Goal: Task Accomplishment & Management: Complete application form

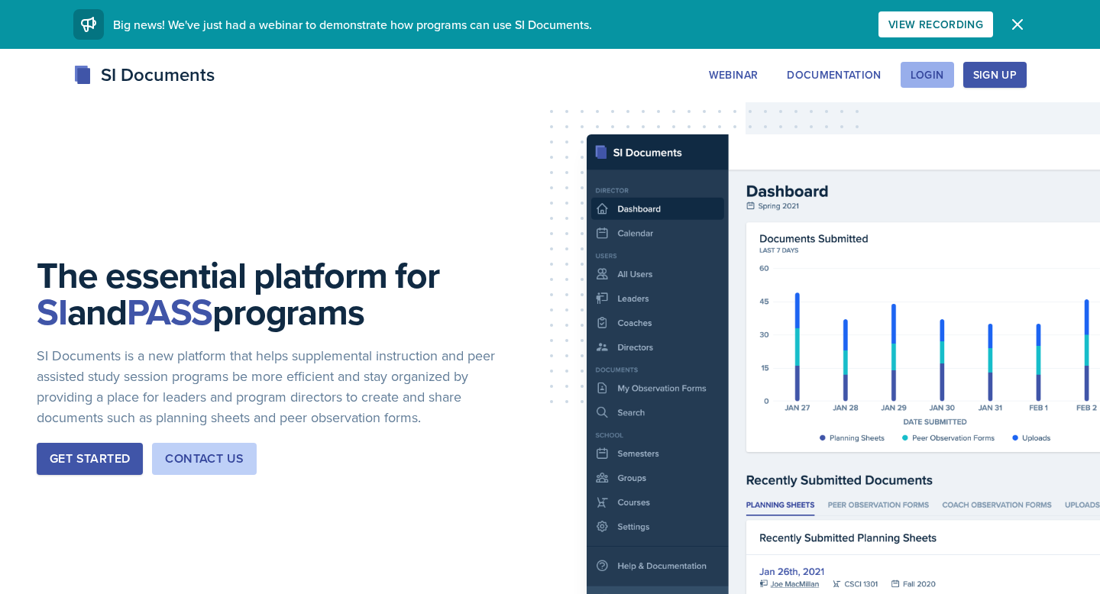
click at [922, 77] on div "Login" at bounding box center [927, 75] width 34 height 12
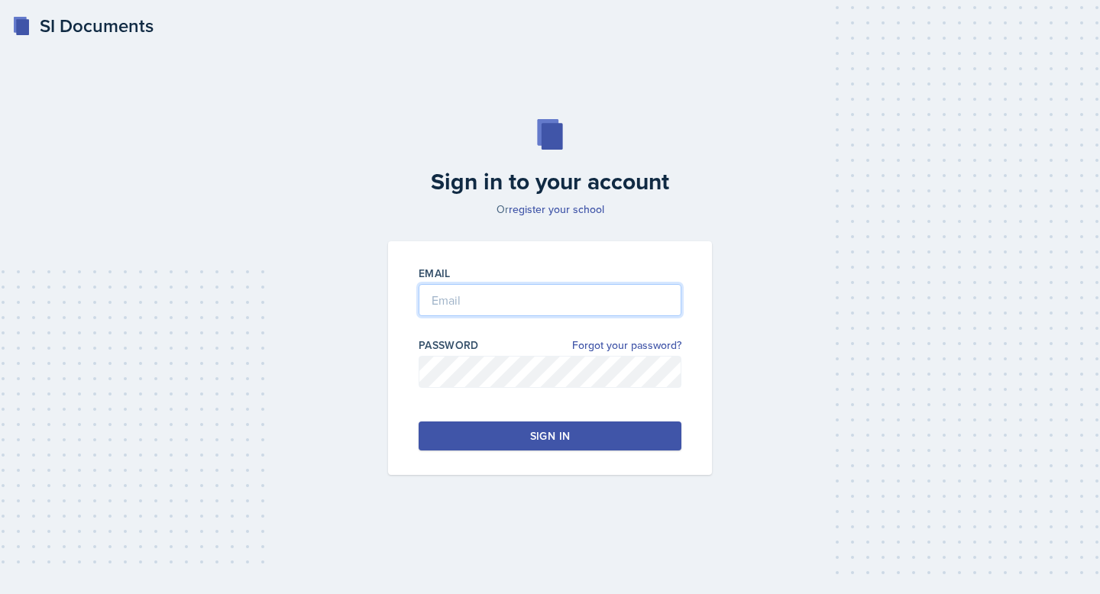
type input "[EMAIL_ADDRESS][DOMAIN_NAME]"
click at [480, 429] on button "Sign in" at bounding box center [549, 436] width 263 height 29
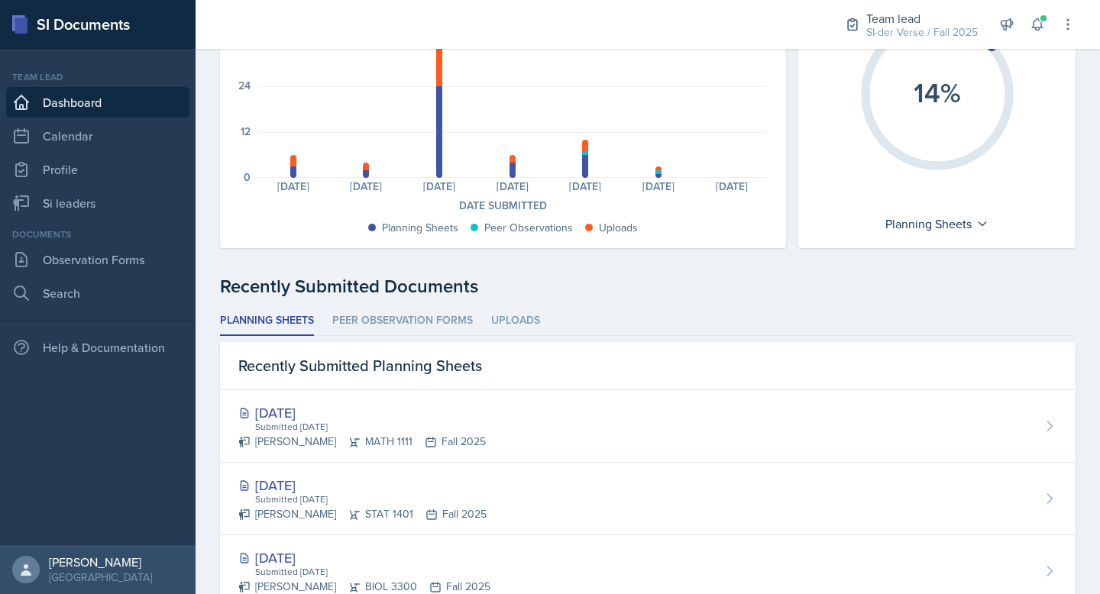
scroll to position [186, 0]
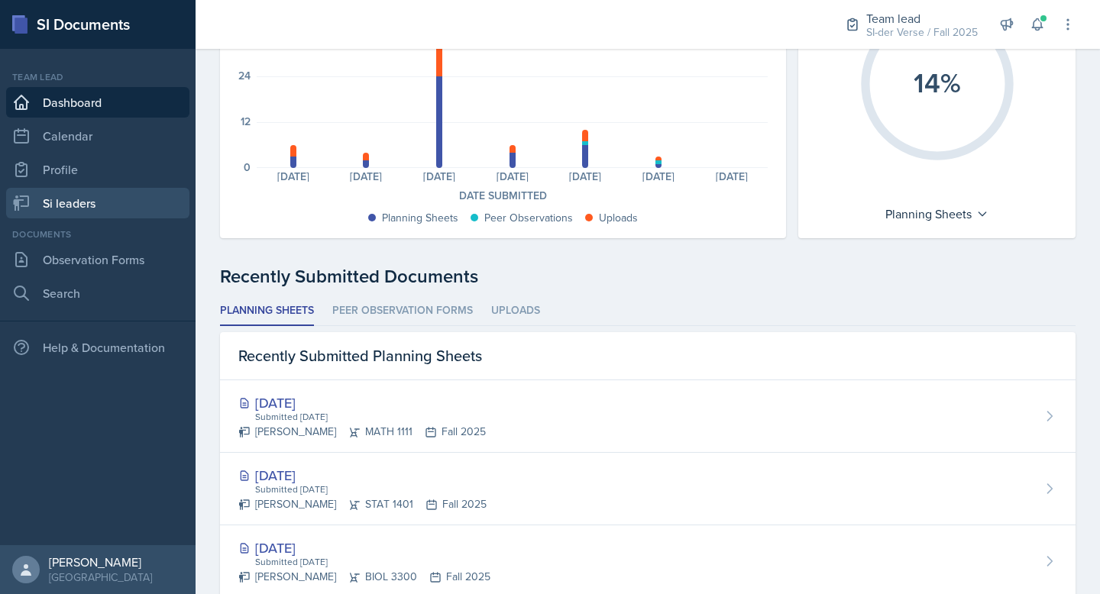
click at [59, 207] on link "Si leaders" at bounding box center [97, 203] width 183 height 31
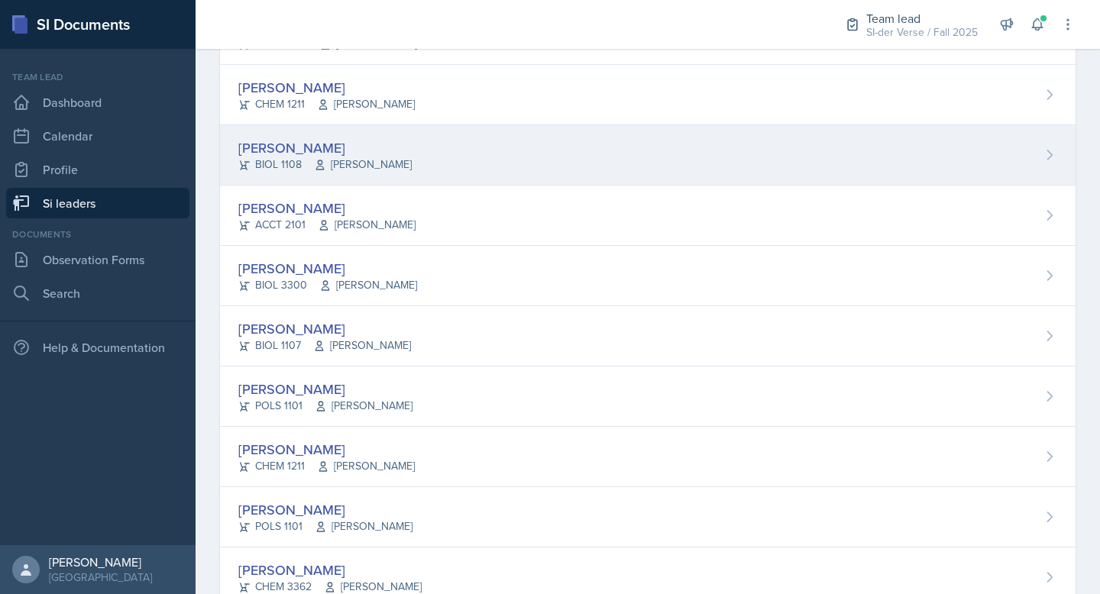
scroll to position [313, 0]
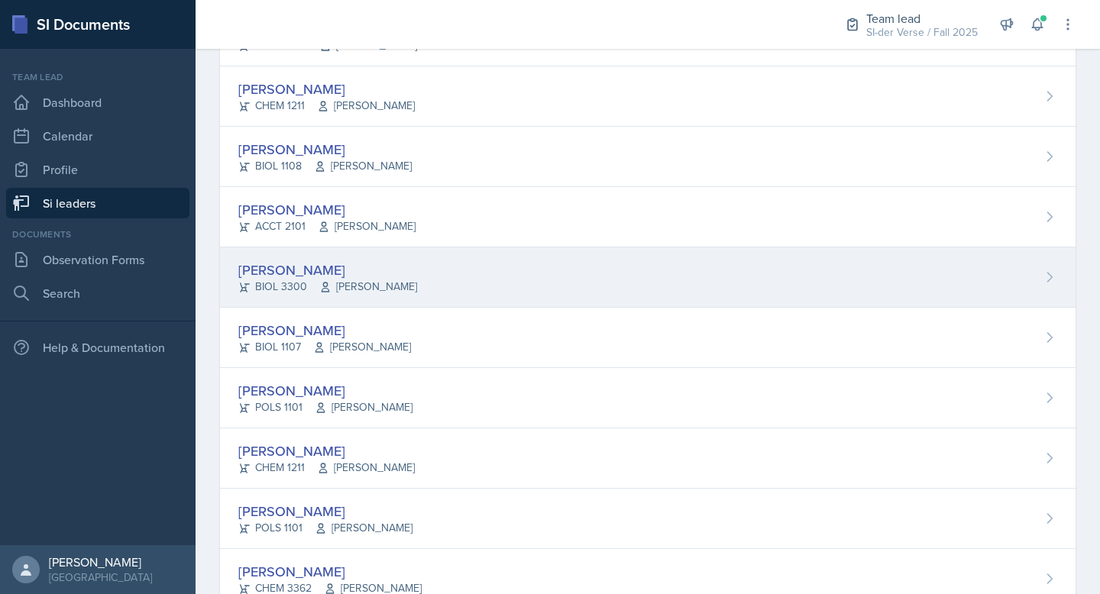
click at [367, 272] on div "[PERSON_NAME]" at bounding box center [327, 270] width 179 height 21
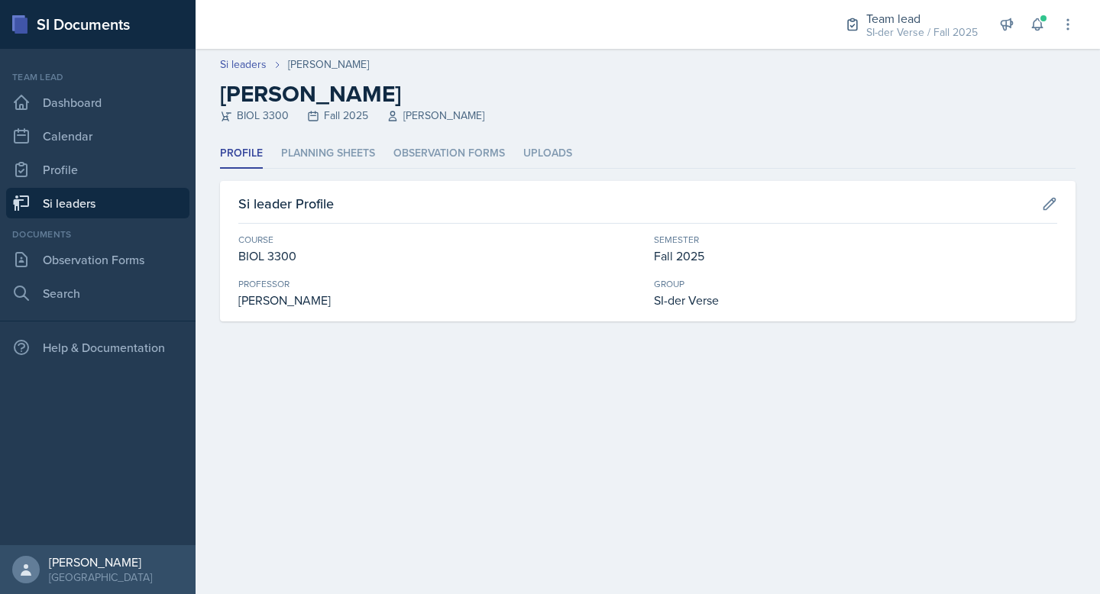
click at [351, 137] on header "Si leaders [PERSON_NAME] [PERSON_NAME] BIOL 3300 Fall 2025 [PERSON_NAME]" at bounding box center [647, 94] width 904 height 90
click at [73, 261] on link "Observation Forms" at bounding box center [97, 259] width 183 height 31
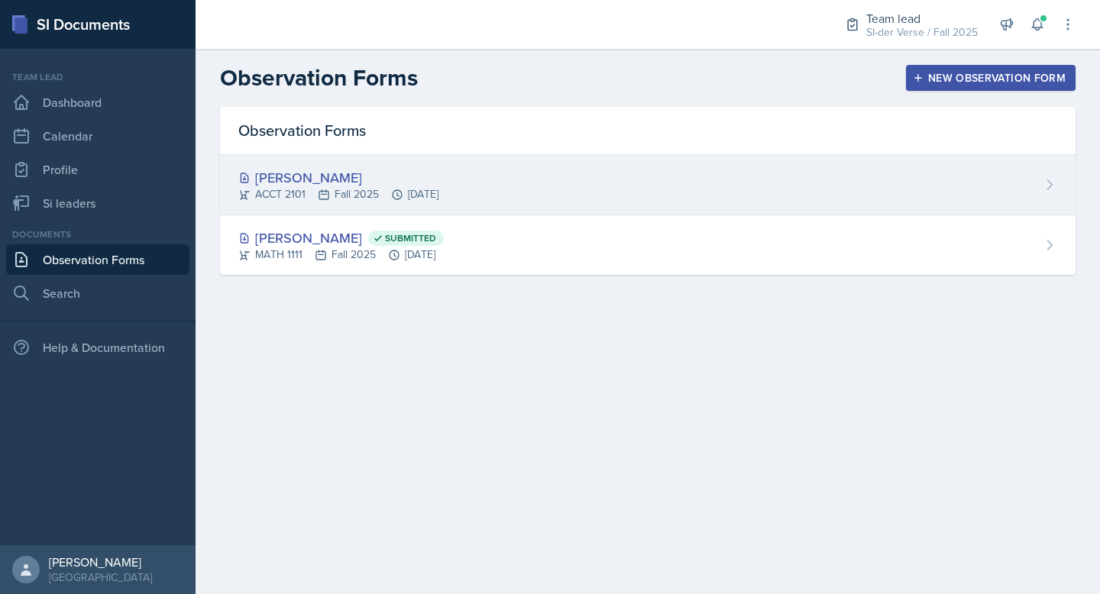
click at [702, 169] on div "[PERSON_NAME] ACCT 2101 Fall 2025 [DATE]" at bounding box center [647, 185] width 855 height 60
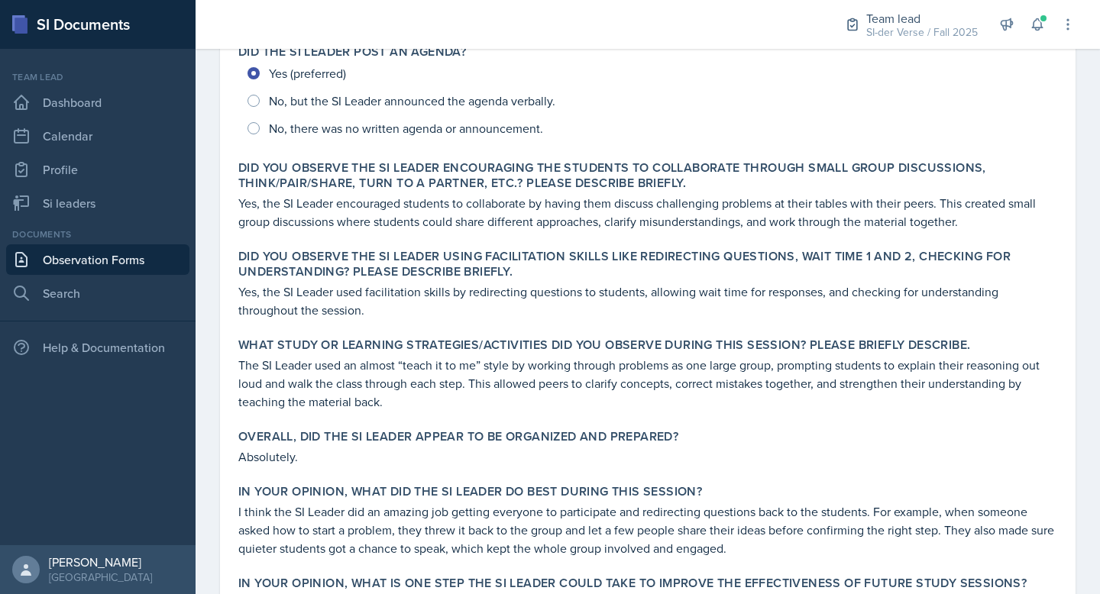
scroll to position [741, 0]
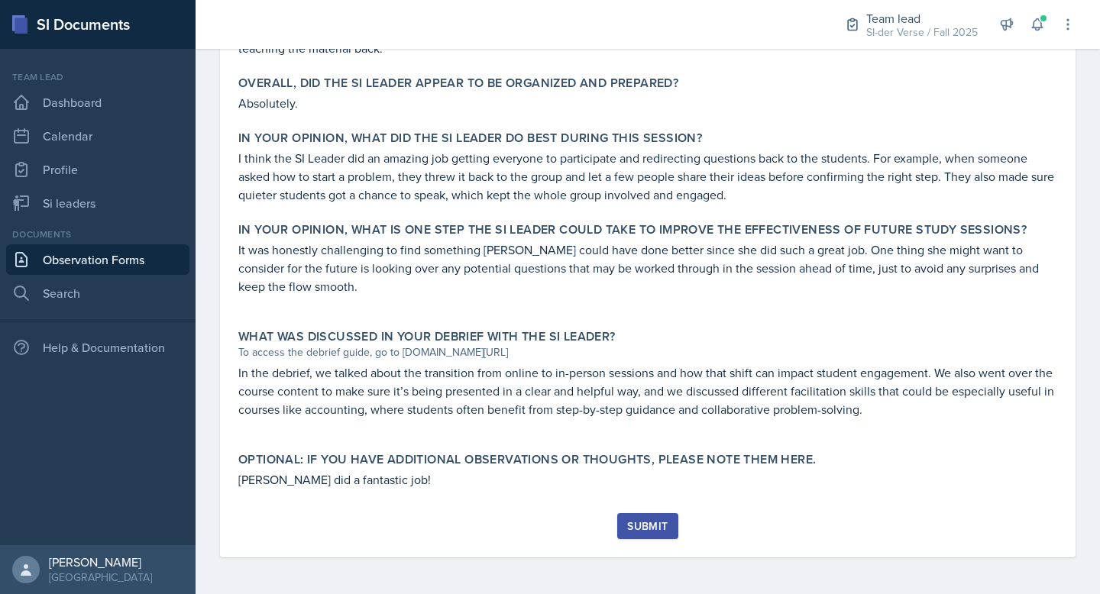
click at [638, 520] on div "Submit" at bounding box center [647, 526] width 40 height 12
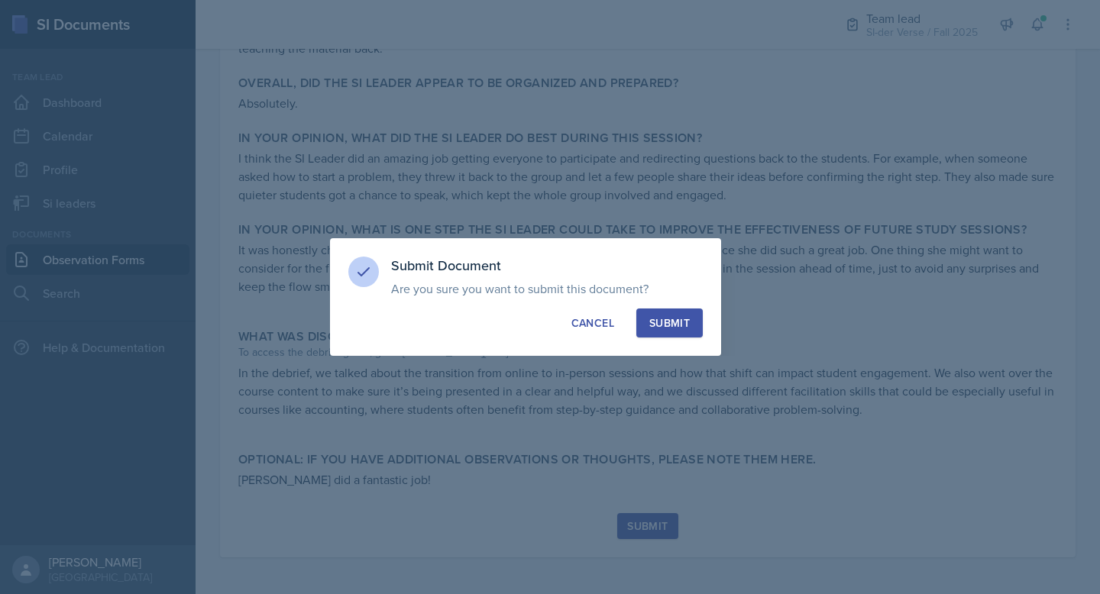
click at [676, 312] on button "Submit" at bounding box center [669, 323] width 66 height 29
radio input "true"
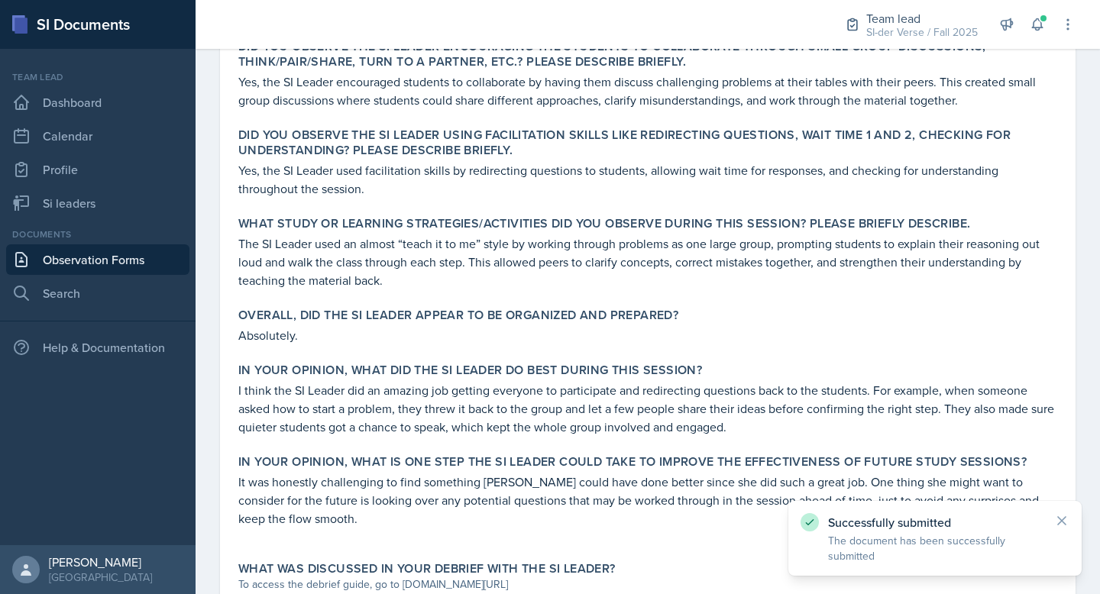
scroll to position [0, 0]
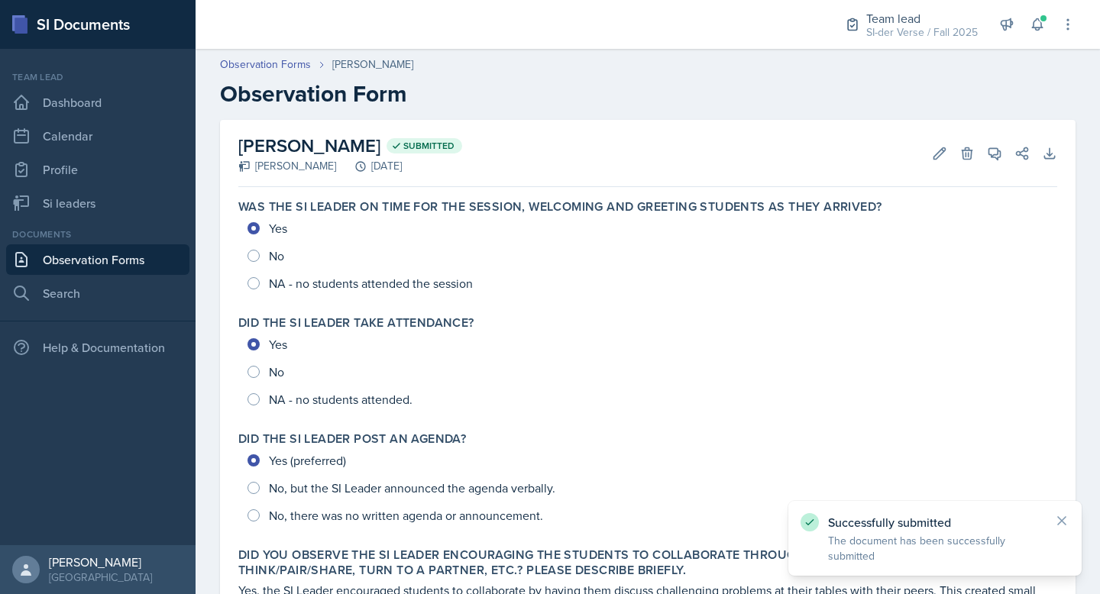
click at [107, 262] on link "Observation Forms" at bounding box center [97, 259] width 183 height 31
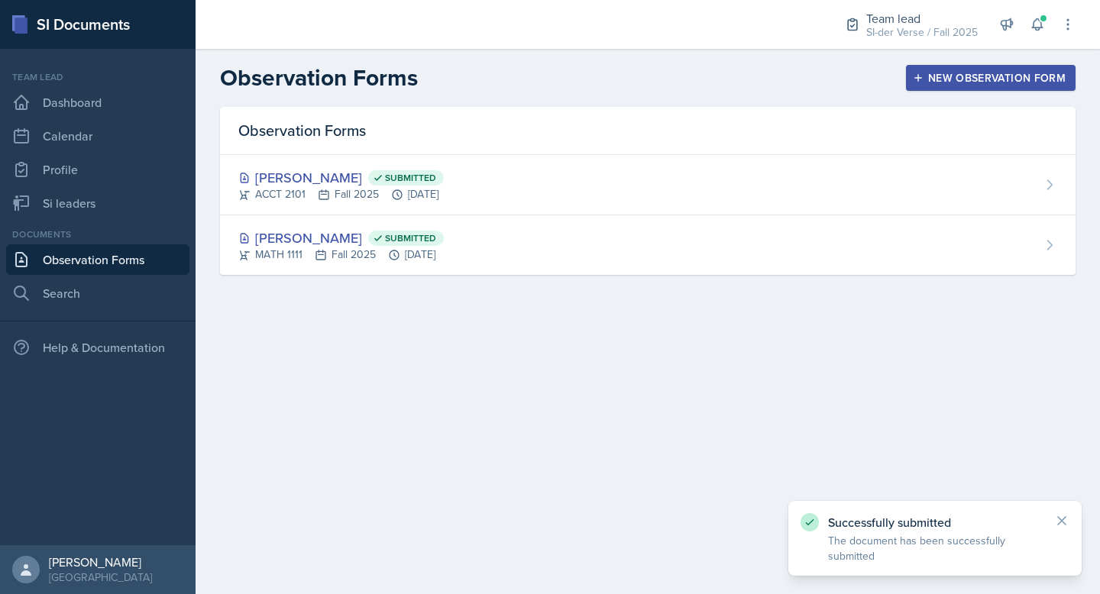
click at [968, 74] on div "New Observation Form" at bounding box center [991, 78] width 150 height 12
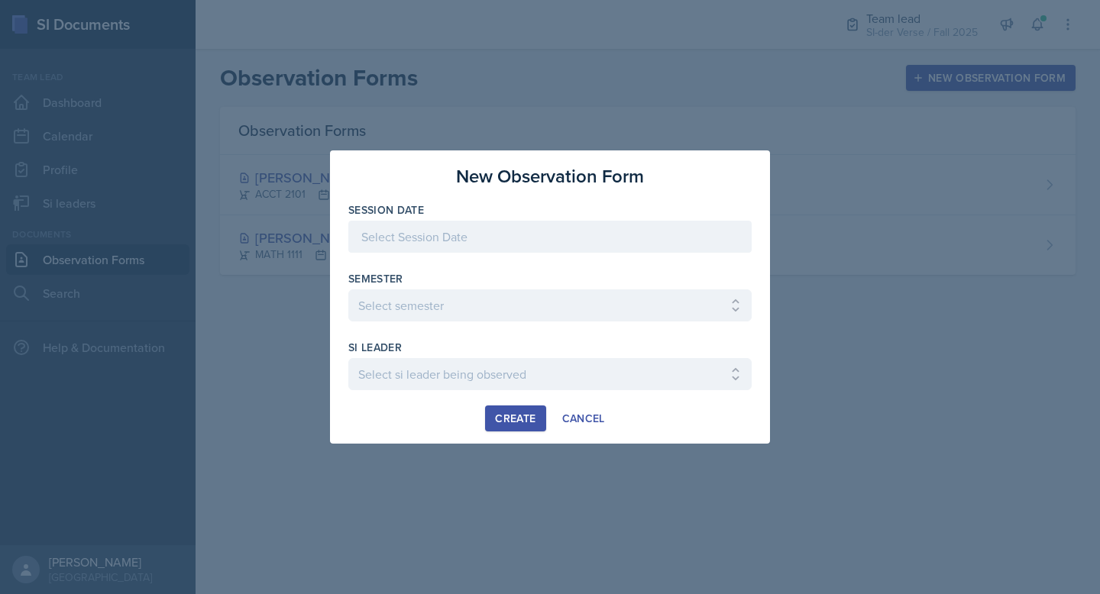
click at [447, 230] on div at bounding box center [549, 237] width 403 height 32
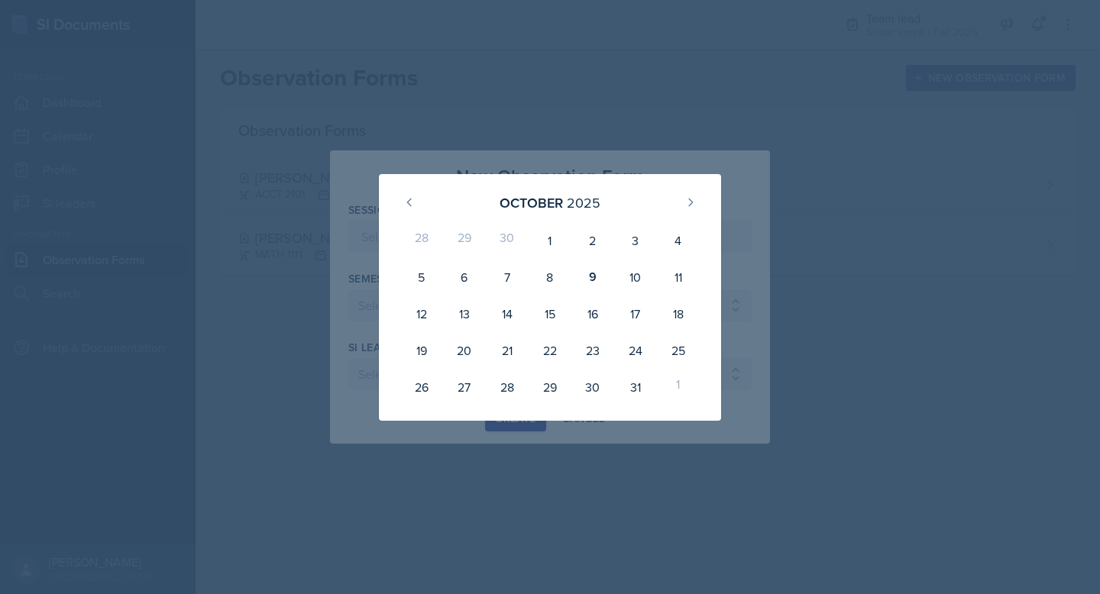
click at [435, 170] on div at bounding box center [550, 297] width 1100 height 594
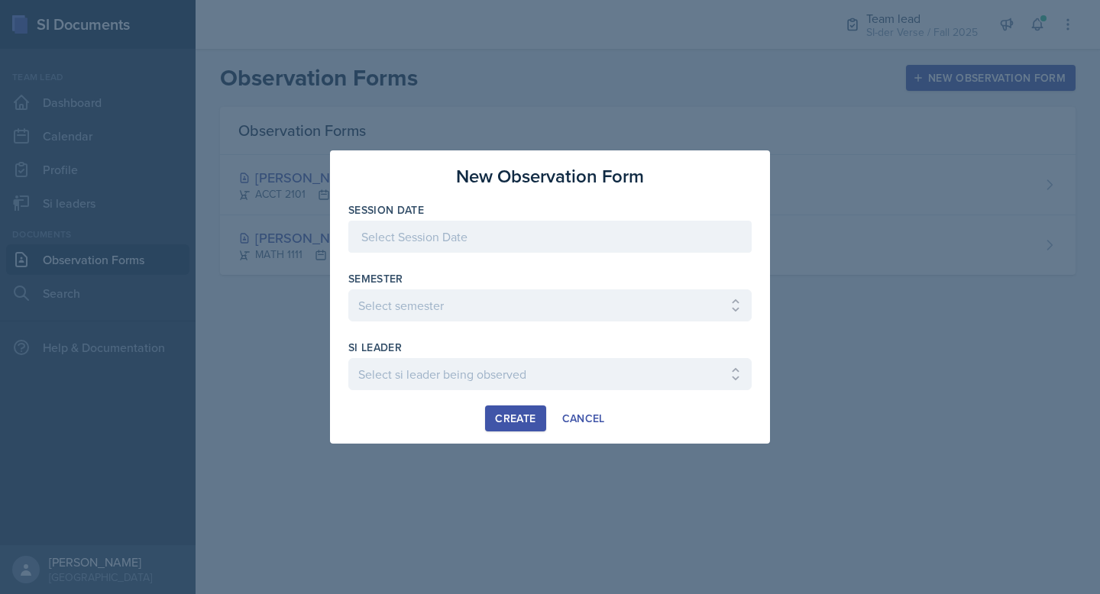
click at [445, 231] on div at bounding box center [549, 237] width 403 height 32
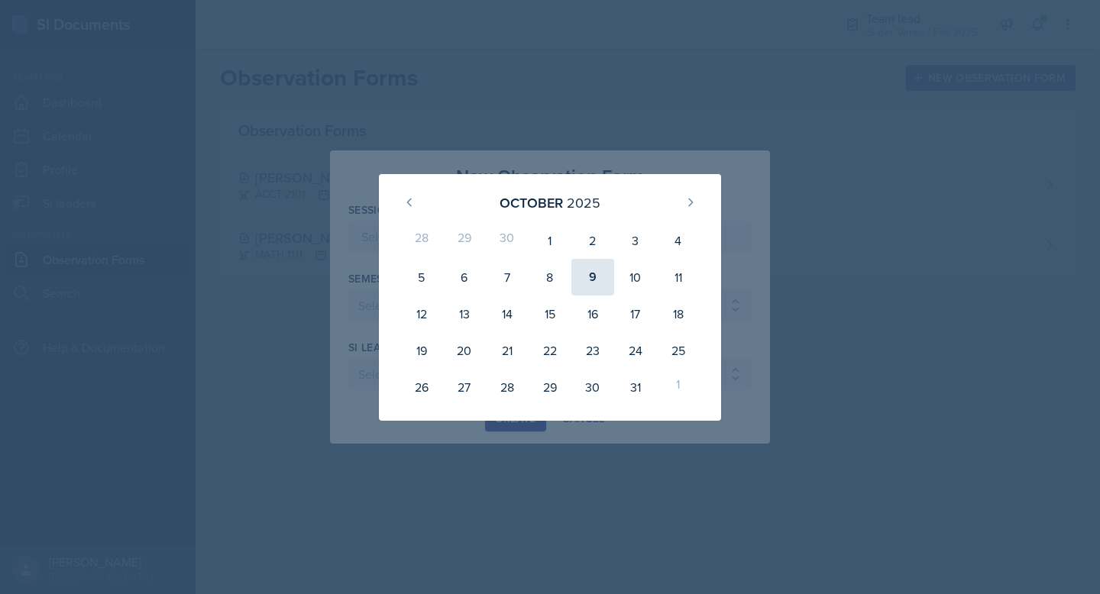
click at [591, 279] on div "9" at bounding box center [592, 277] width 43 height 37
type input "[DATE]"
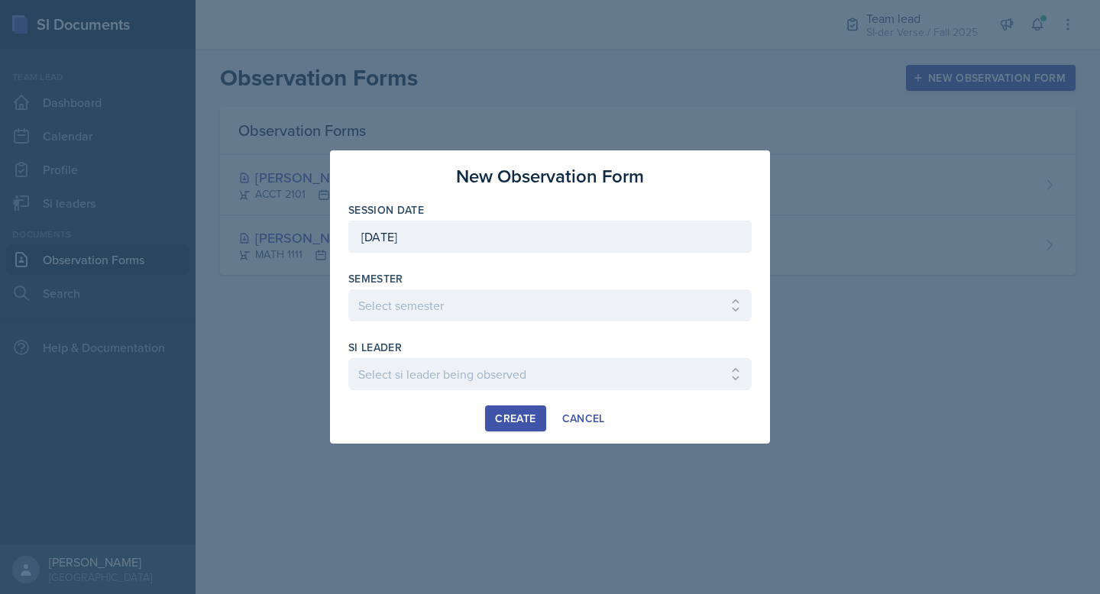
click at [436, 282] on div "Semester" at bounding box center [549, 278] width 403 height 15
click at [431, 285] on div "Semester" at bounding box center [549, 278] width 403 height 15
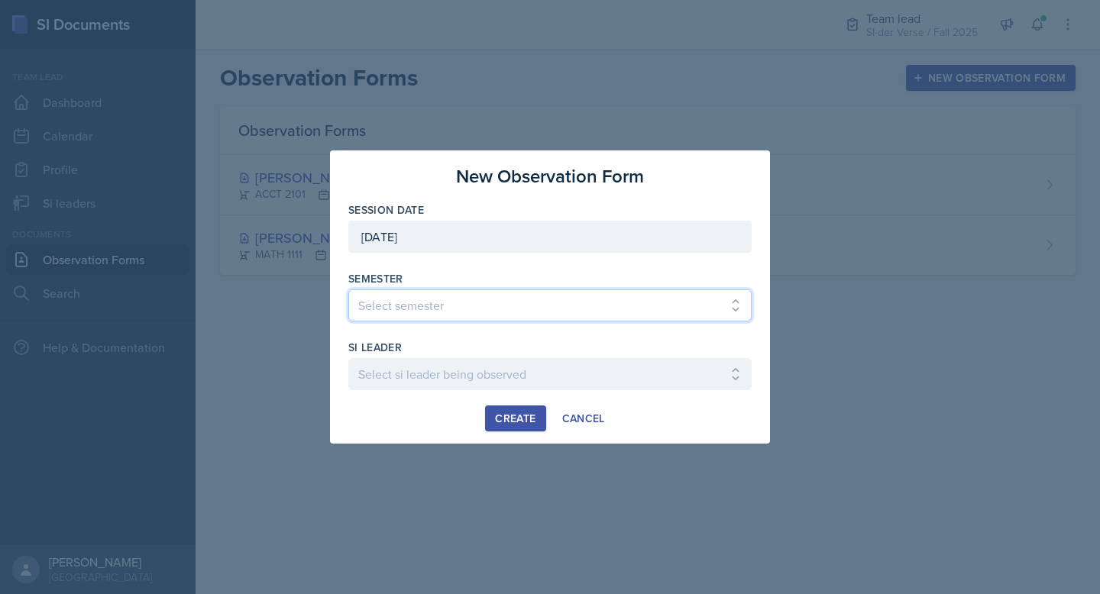
click at [388, 313] on select "Select semester All Spring 2021 Summer 2021 Spring 2022 Fall 2020 Fall 2021 Fal…" at bounding box center [549, 305] width 403 height 32
select select "2bed604d-1099-4043-b1bc-2365e8740244"
click at [348, 289] on select "Select semester All Spring 2021 Summer 2021 Spring 2022 Fall 2020 Fall 2021 Fal…" at bounding box center [549, 305] width 403 height 32
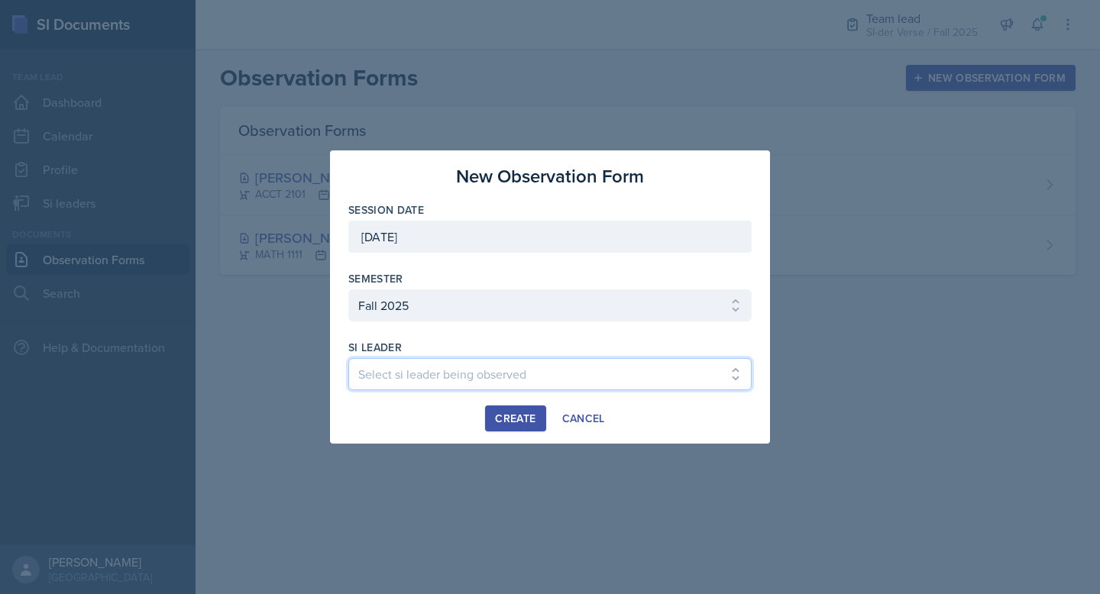
click at [412, 364] on select "Select si leader being observed [PERSON_NAME] / CHEM 1211 / Demon SI of [GEOGRA…" at bounding box center [549, 374] width 403 height 32
click at [535, 385] on select "Select si leader being observed [PERSON_NAME] / CHEM 1211 / Demon SI of [GEOGRA…" at bounding box center [549, 374] width 403 height 32
select select "3991e32f-4081-4e21-9758-7514d58463c8"
click at [348, 358] on select "Select si leader being observed [PERSON_NAME] / CHEM 1211 / Demon SI of [GEOGRA…" at bounding box center [549, 374] width 403 height 32
click at [486, 415] on button "Create" at bounding box center [515, 418] width 60 height 26
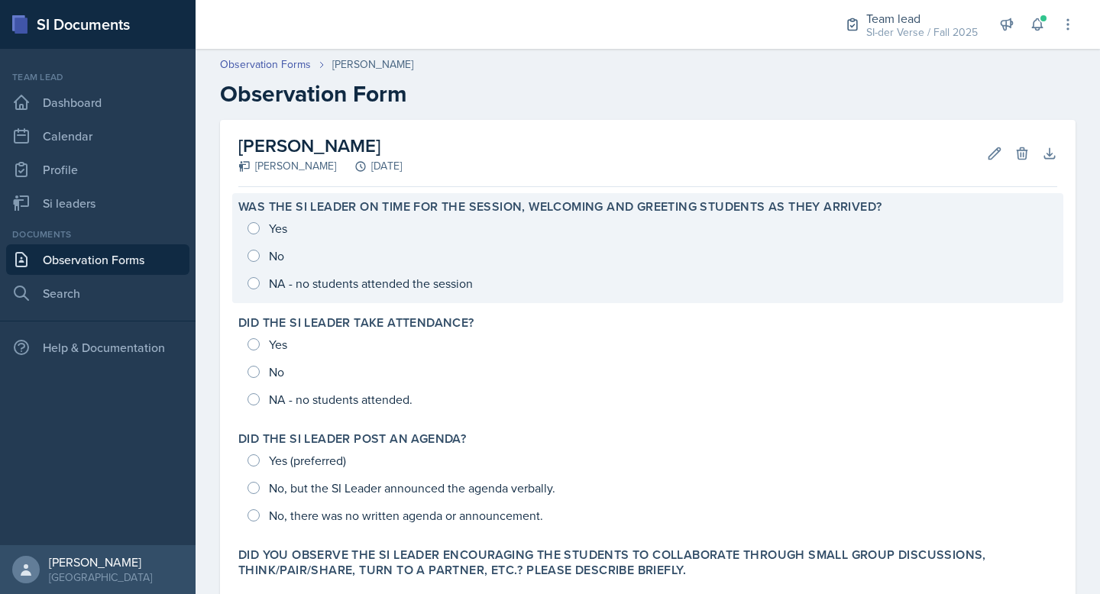
click at [266, 227] on div "Yes No NA - no students attended the session" at bounding box center [647, 256] width 819 height 82
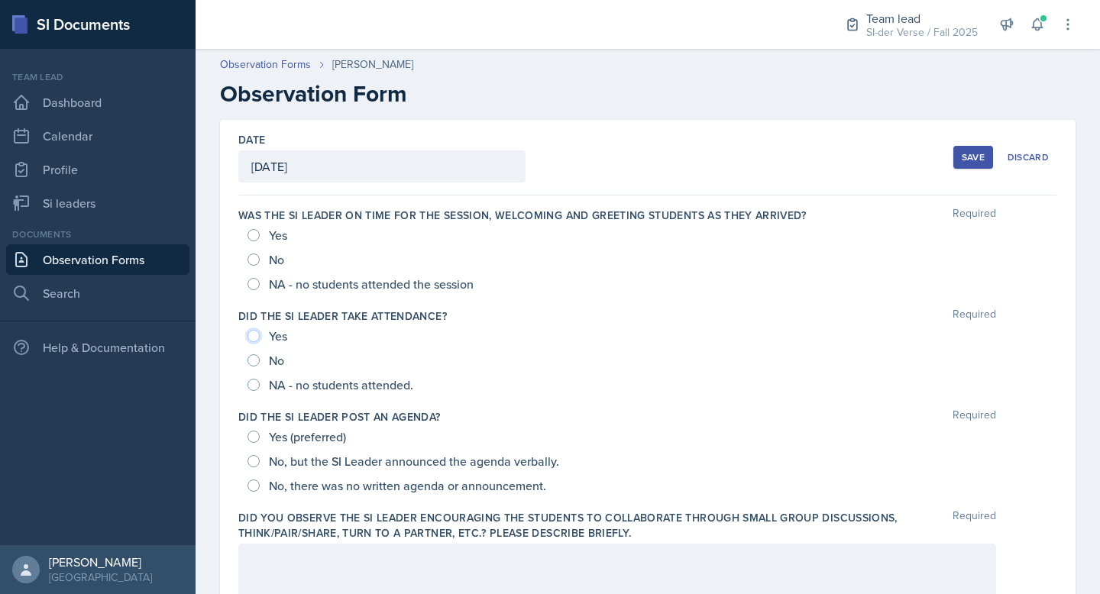
click at [255, 333] on input "Yes" at bounding box center [253, 336] width 12 height 12
radio input "true"
click at [247, 236] on input "Yes" at bounding box center [253, 235] width 12 height 12
radio input "true"
click at [252, 441] on input "Yes (preferred)" at bounding box center [253, 437] width 12 height 12
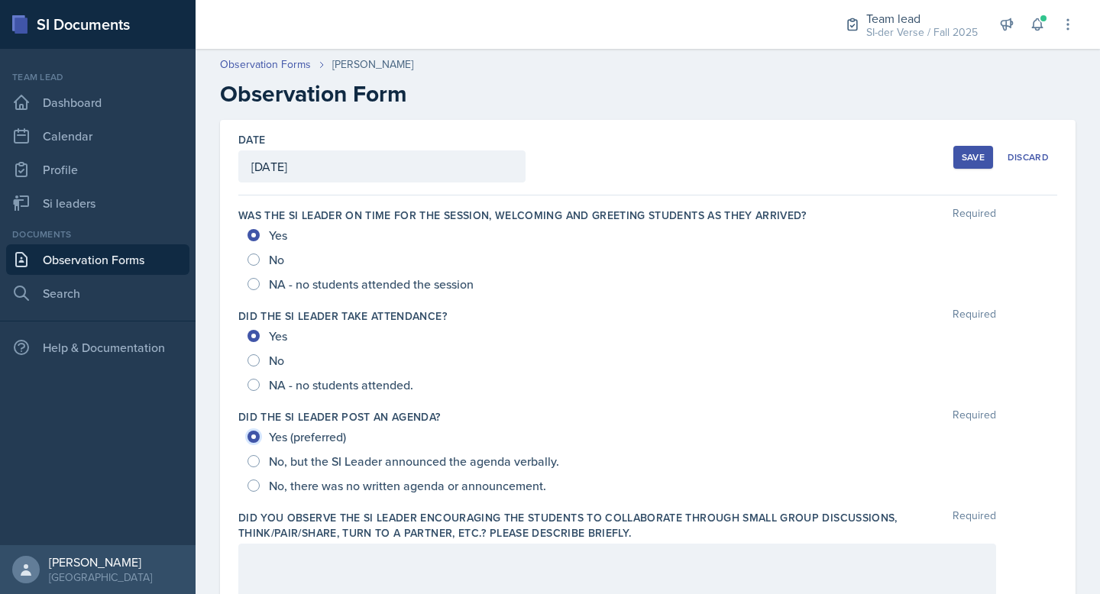
radio input "true"
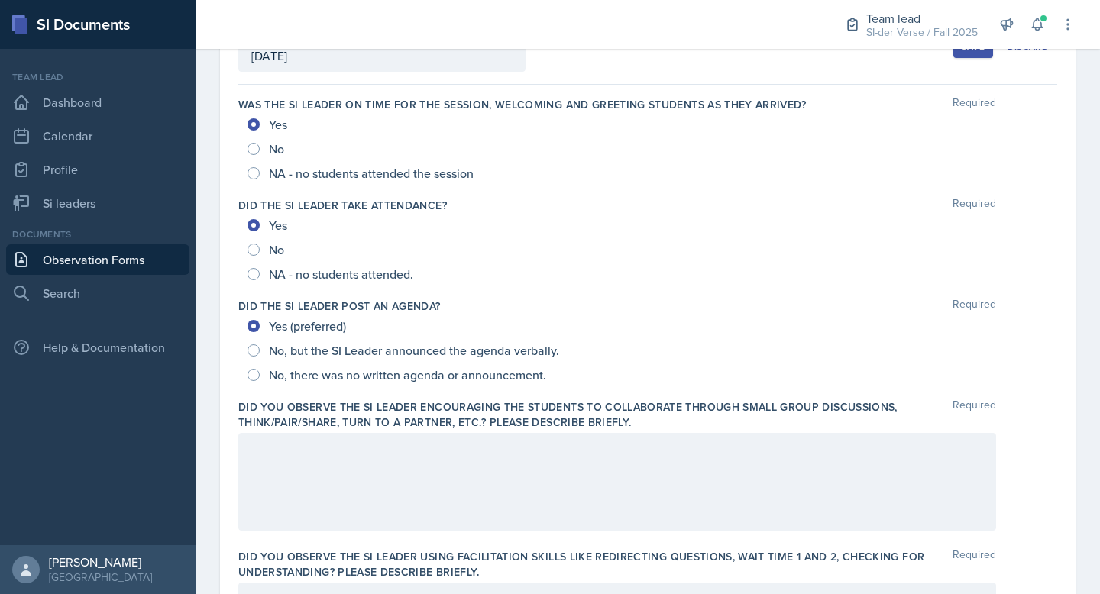
click at [245, 473] on div at bounding box center [617, 482] width 758 height 98
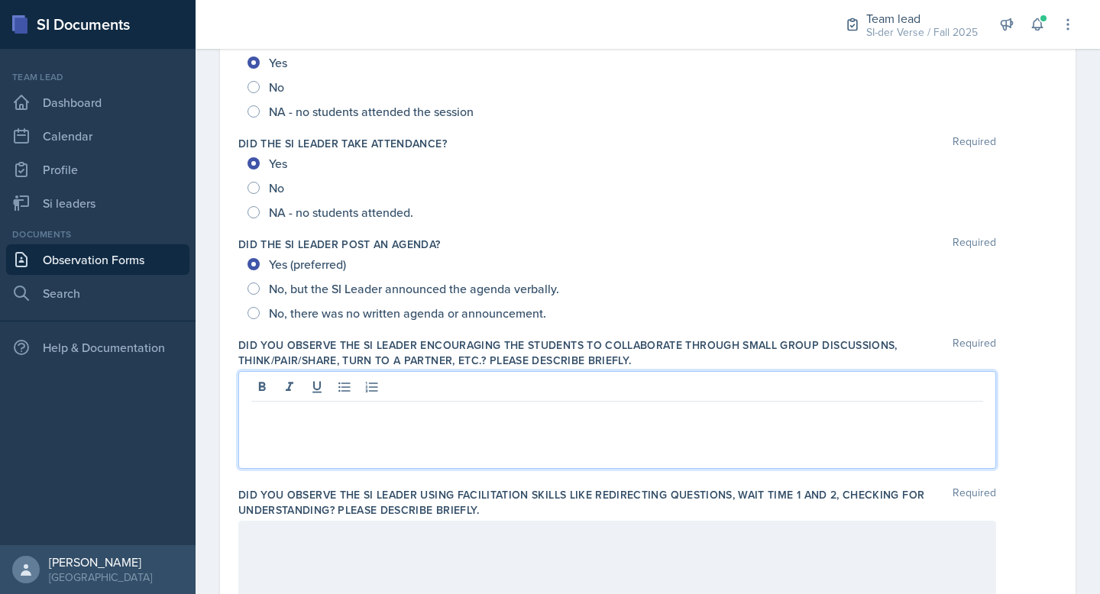
scroll to position [171, 0]
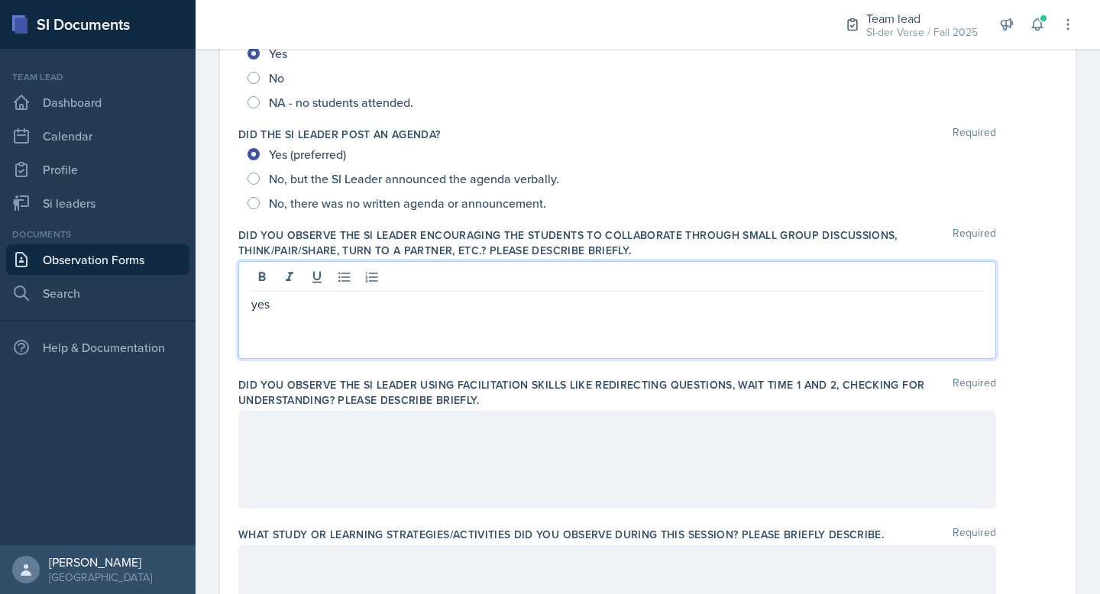
click at [414, 440] on div at bounding box center [617, 460] width 758 height 98
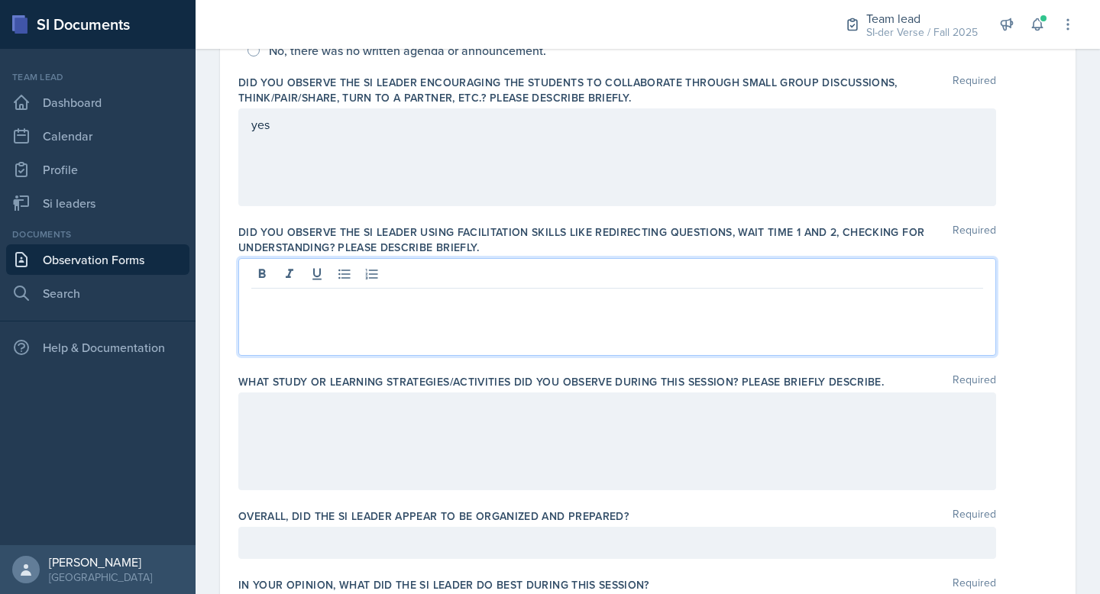
scroll to position [437, 0]
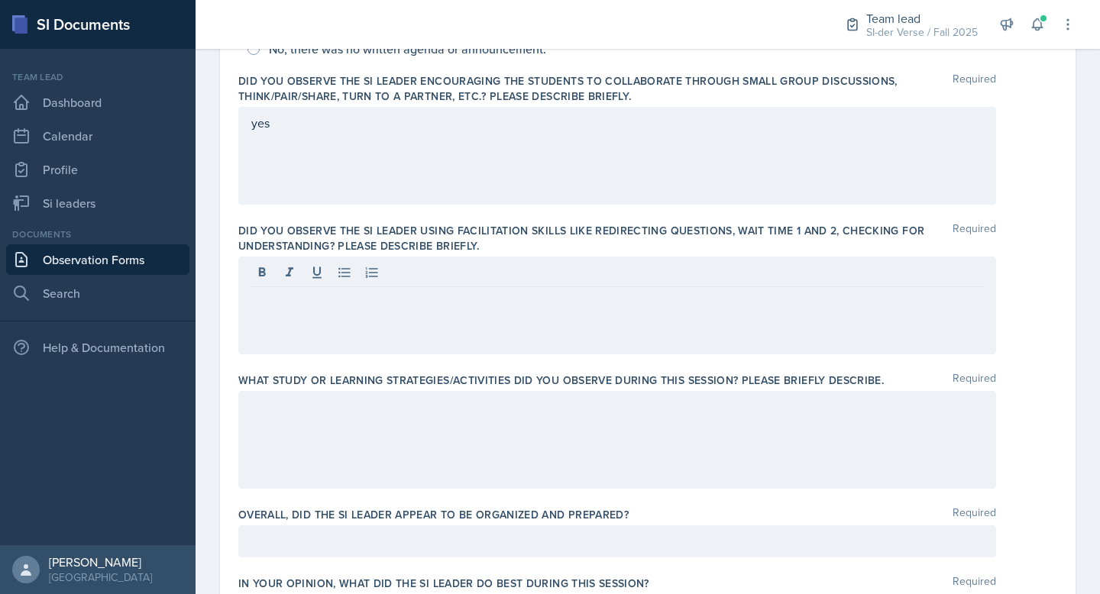
click at [503, 441] on div at bounding box center [617, 440] width 758 height 98
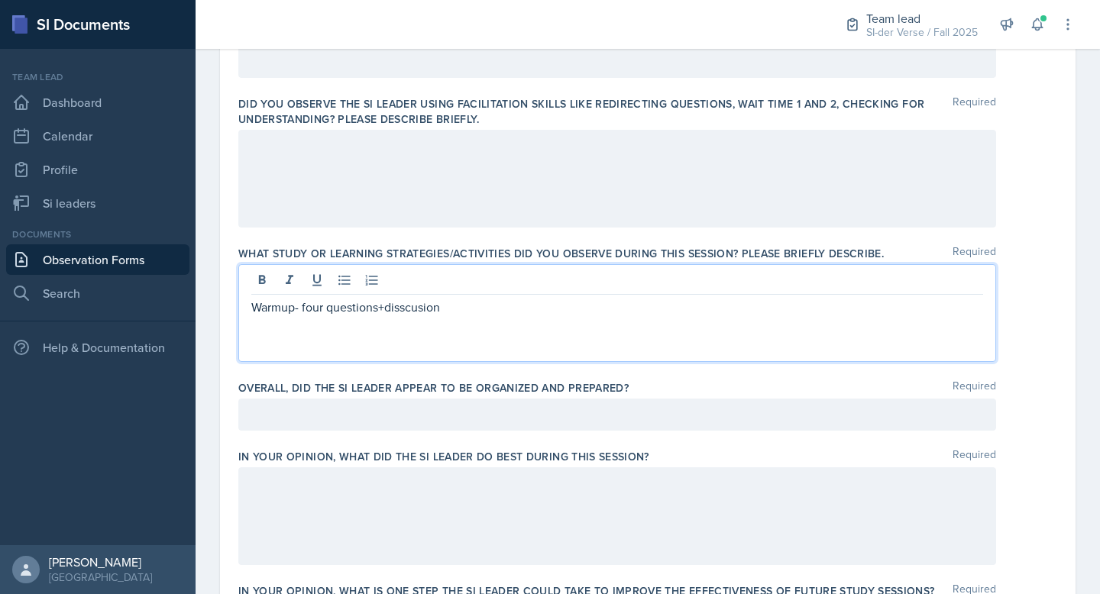
click at [473, 428] on div at bounding box center [617, 415] width 758 height 32
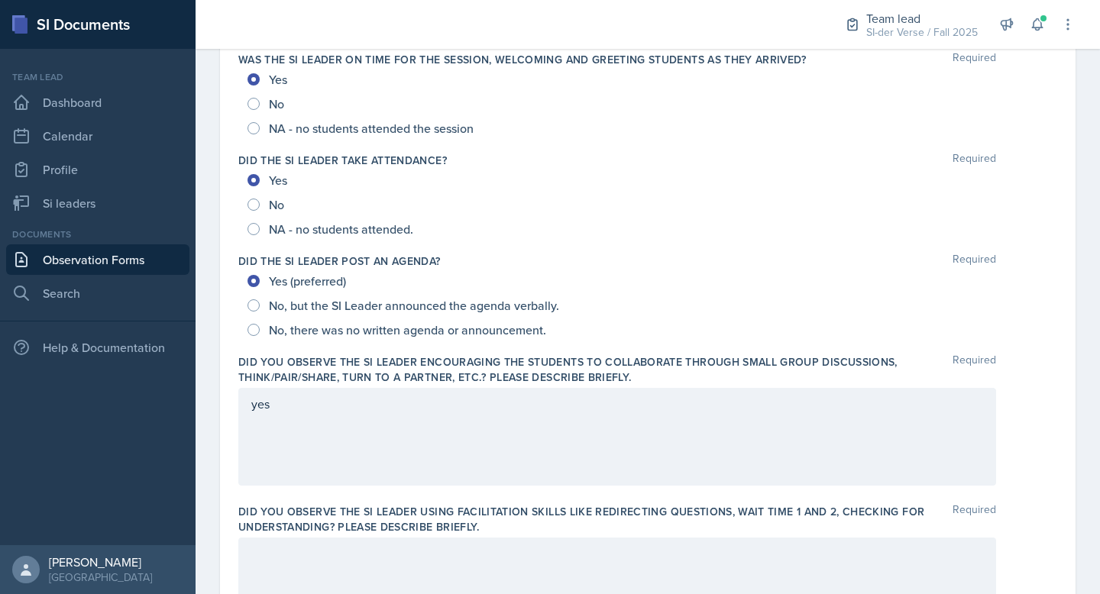
scroll to position [0, 0]
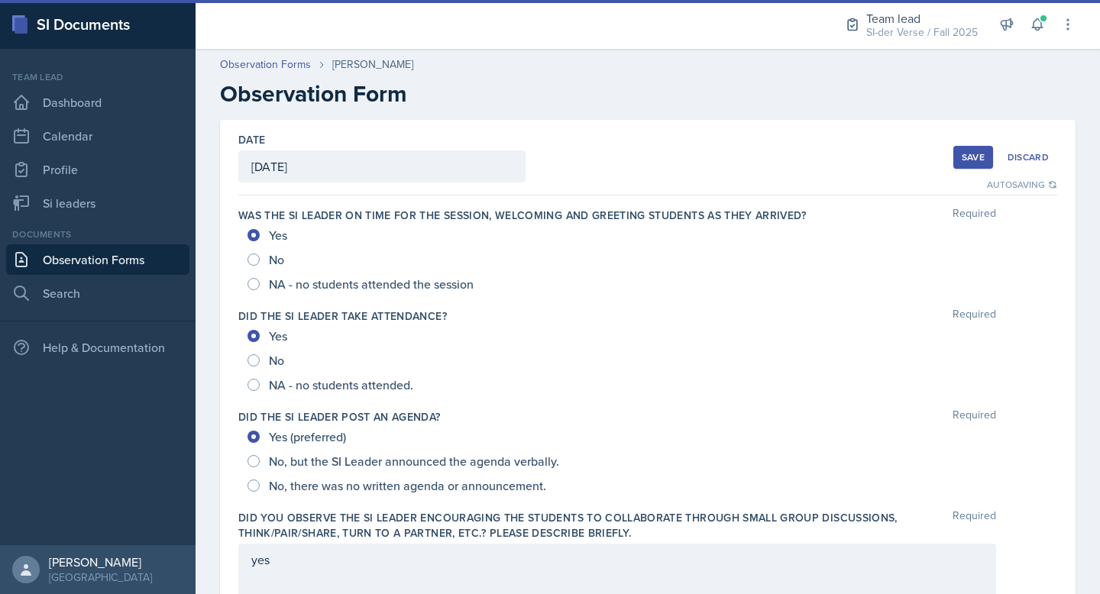
click at [962, 151] on div "Save" at bounding box center [972, 157] width 23 height 12
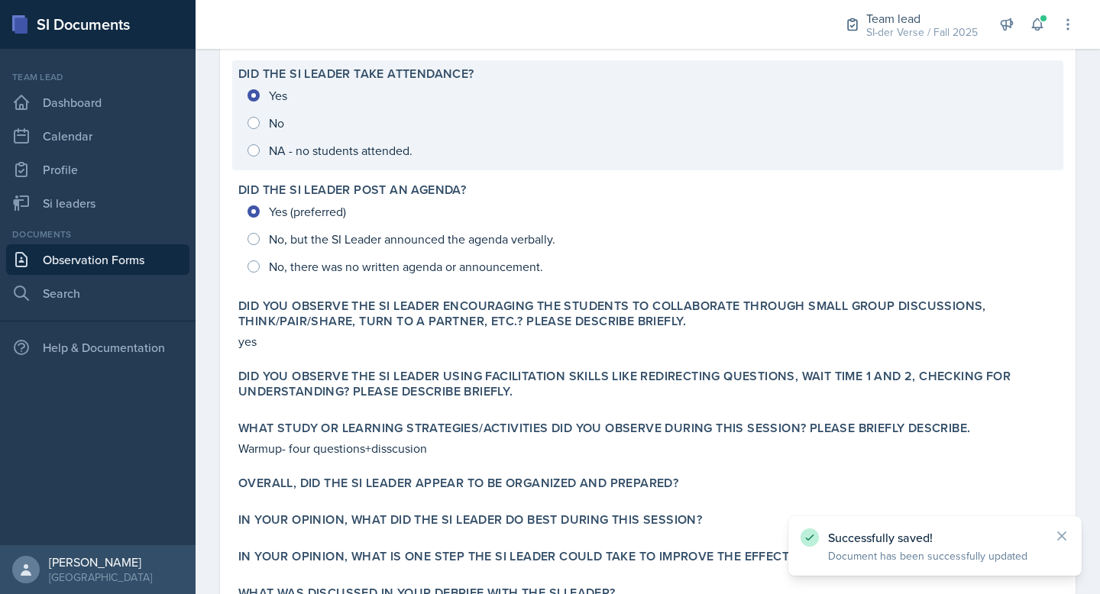
scroll to position [417, 0]
